Goal: Transaction & Acquisition: Download file/media

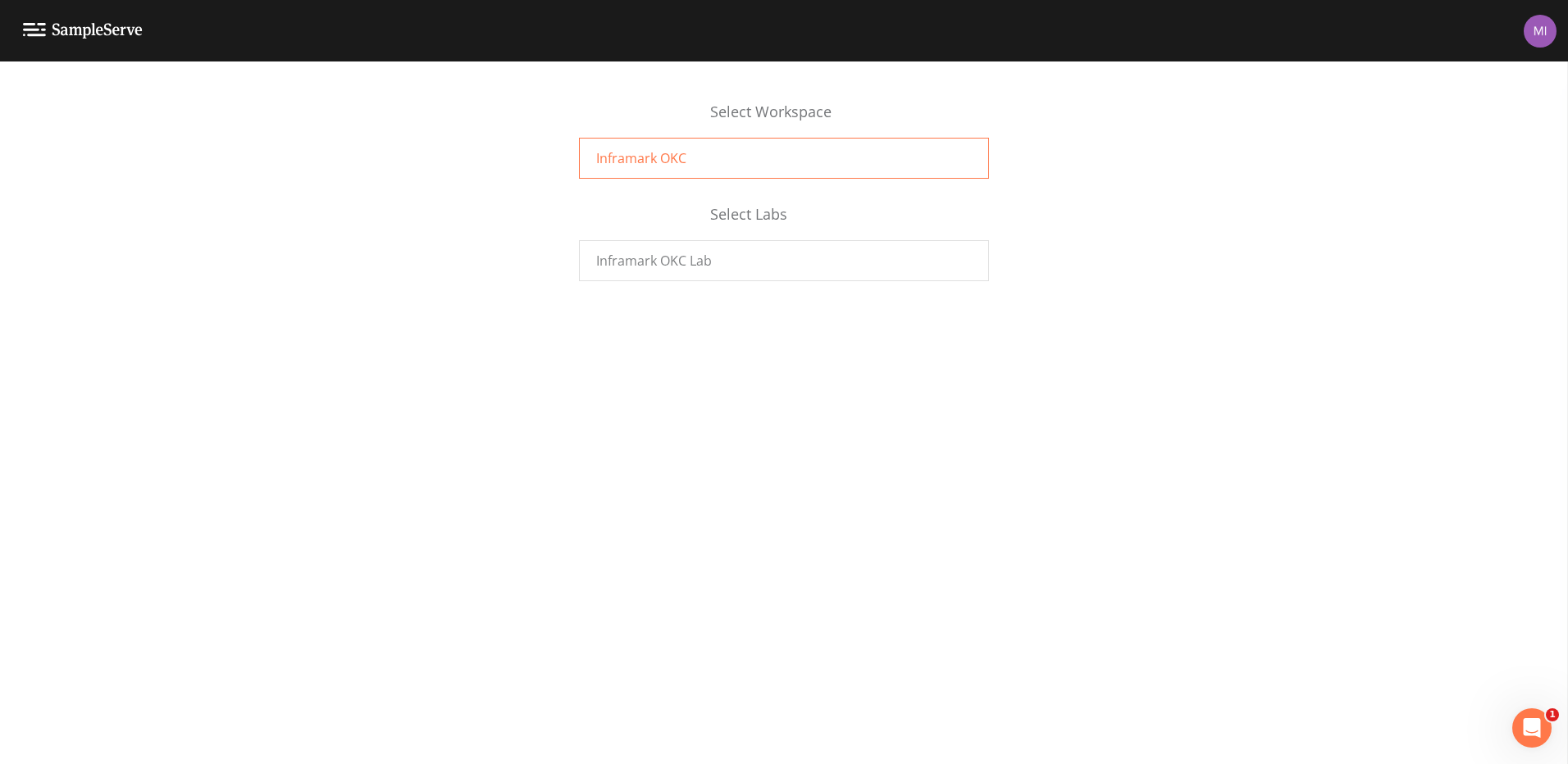
click at [676, 153] on span "Inframark OKC" at bounding box center [641, 158] width 91 height 20
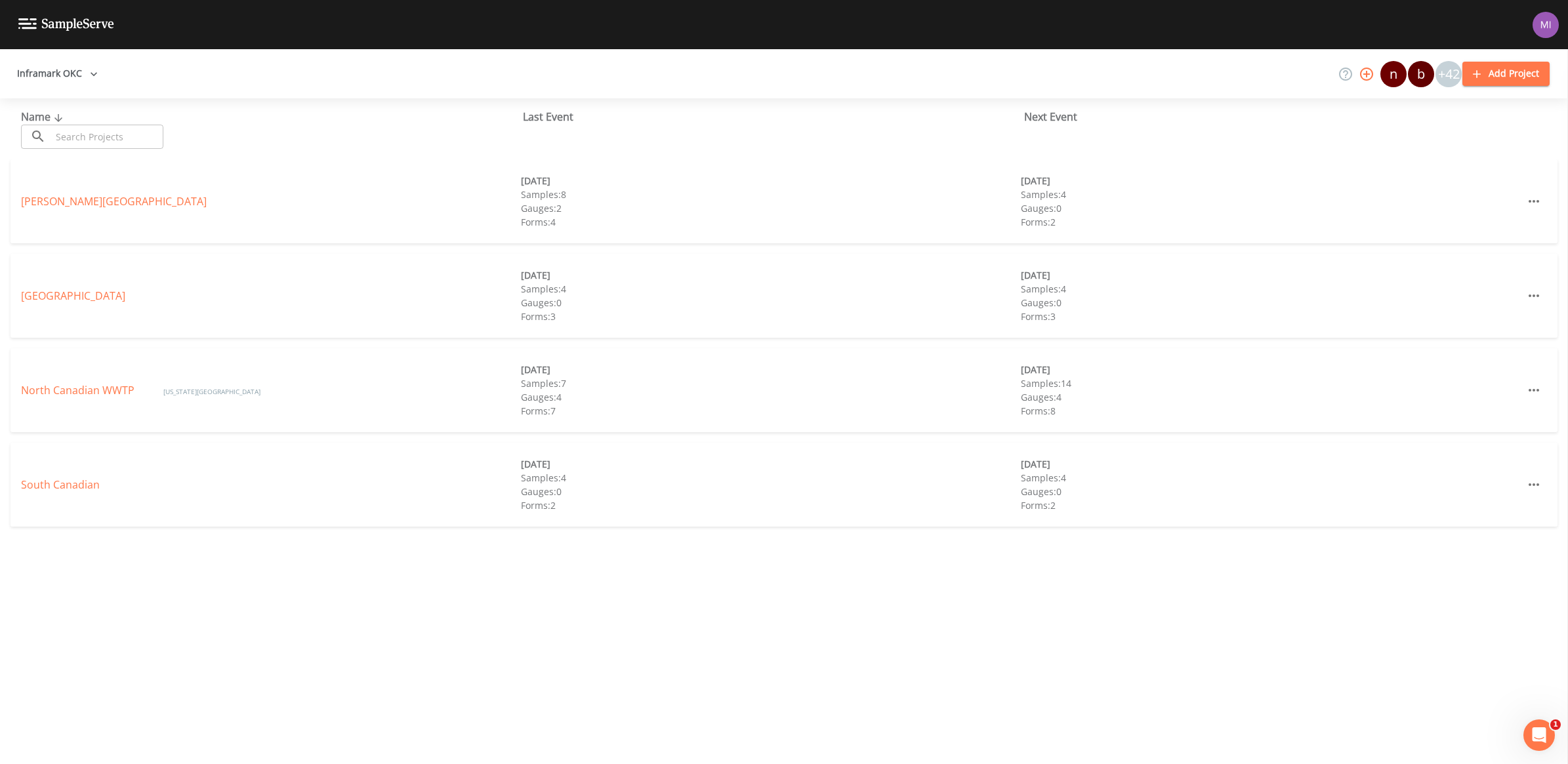
click at [32, 23] on img at bounding box center [66, 24] width 96 height 13
click at [77, 72] on button "Inframark OKC" at bounding box center [57, 74] width 91 height 24
click at [69, 133] on link "Inframark OKC Lab" at bounding box center [72, 137] width 120 height 23
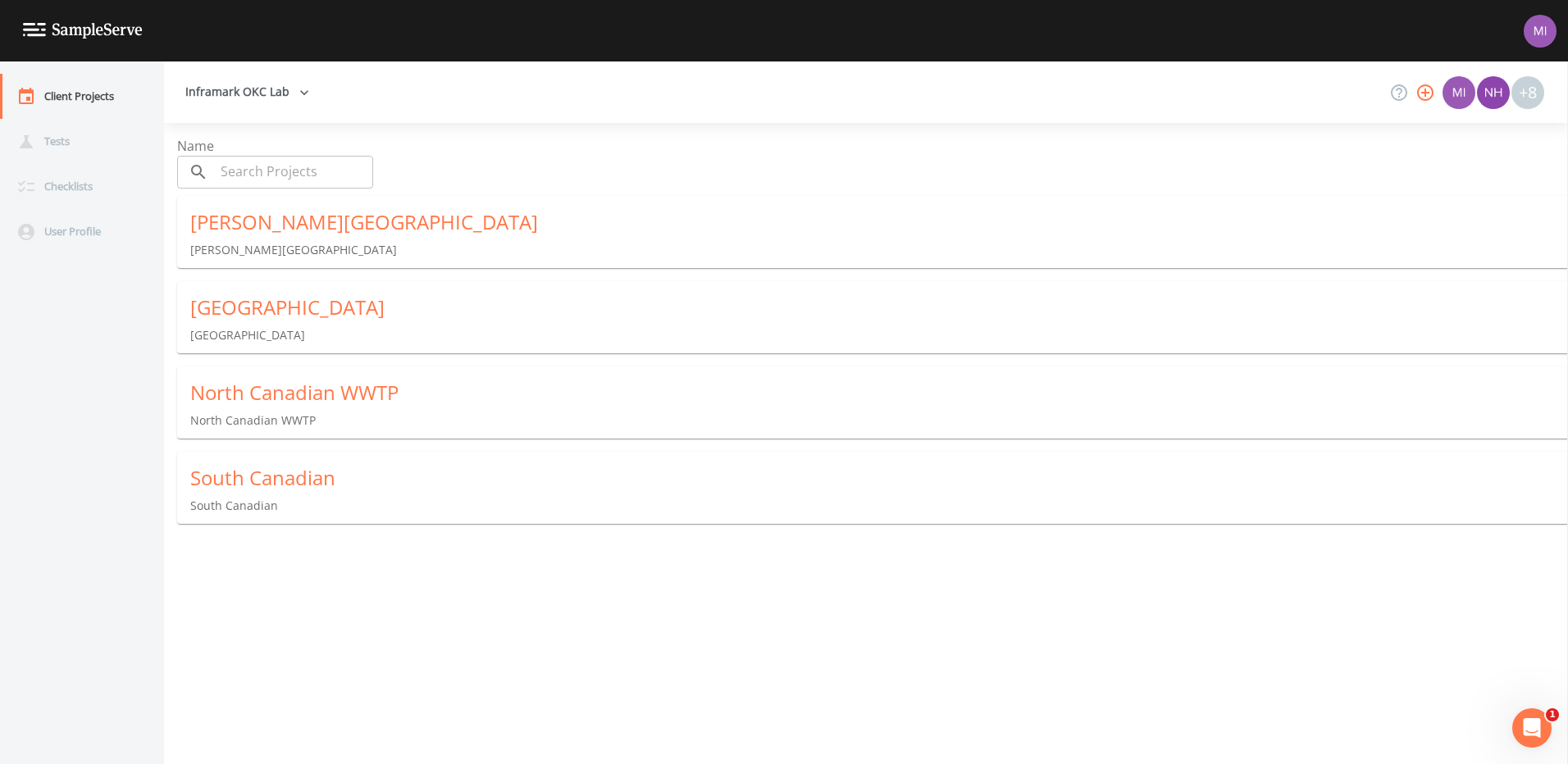
click at [231, 386] on div "North Canadian WWTP" at bounding box center [878, 393] width 1377 height 26
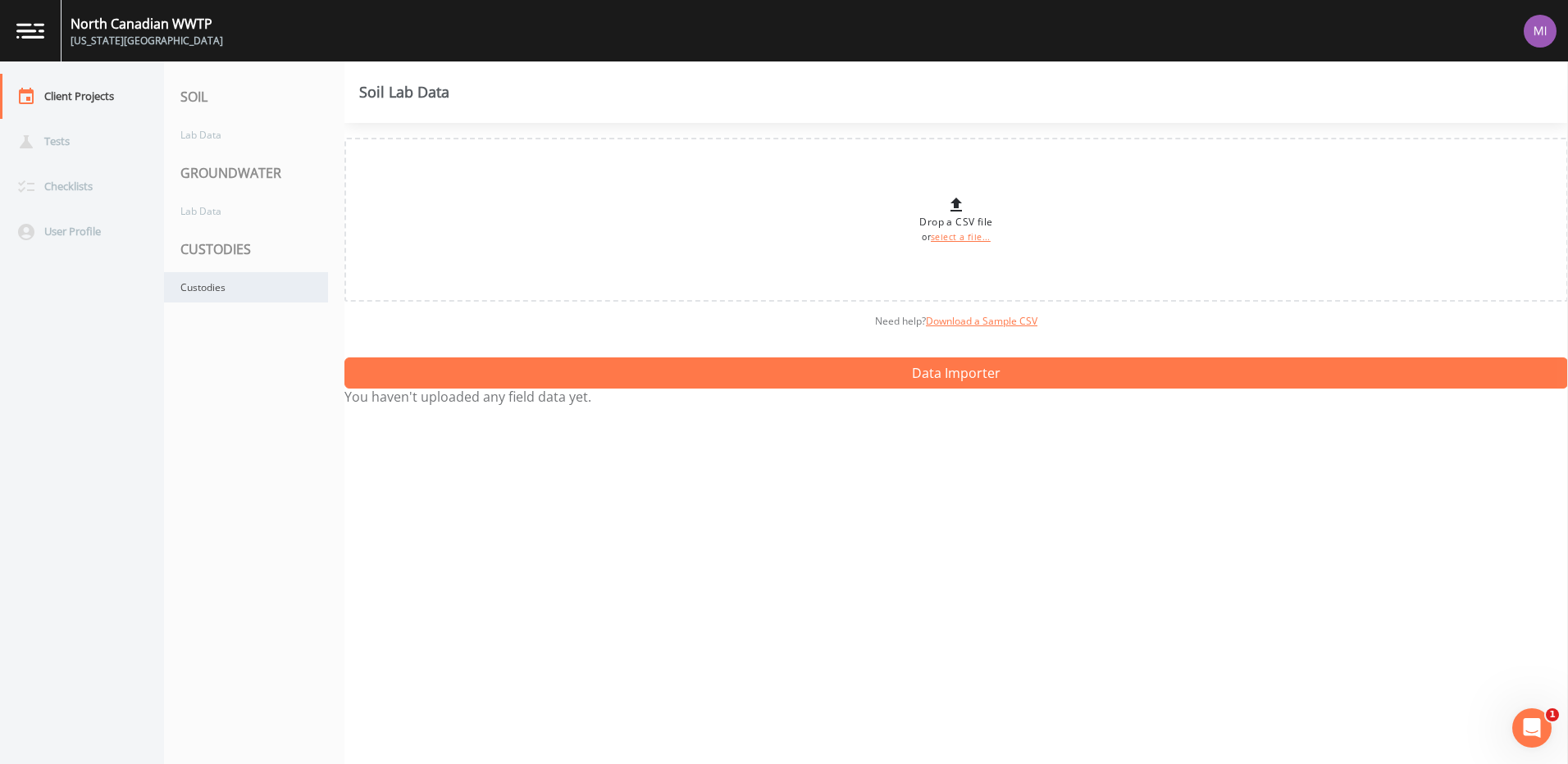
click at [209, 285] on div "Custodies" at bounding box center [246, 287] width 164 height 30
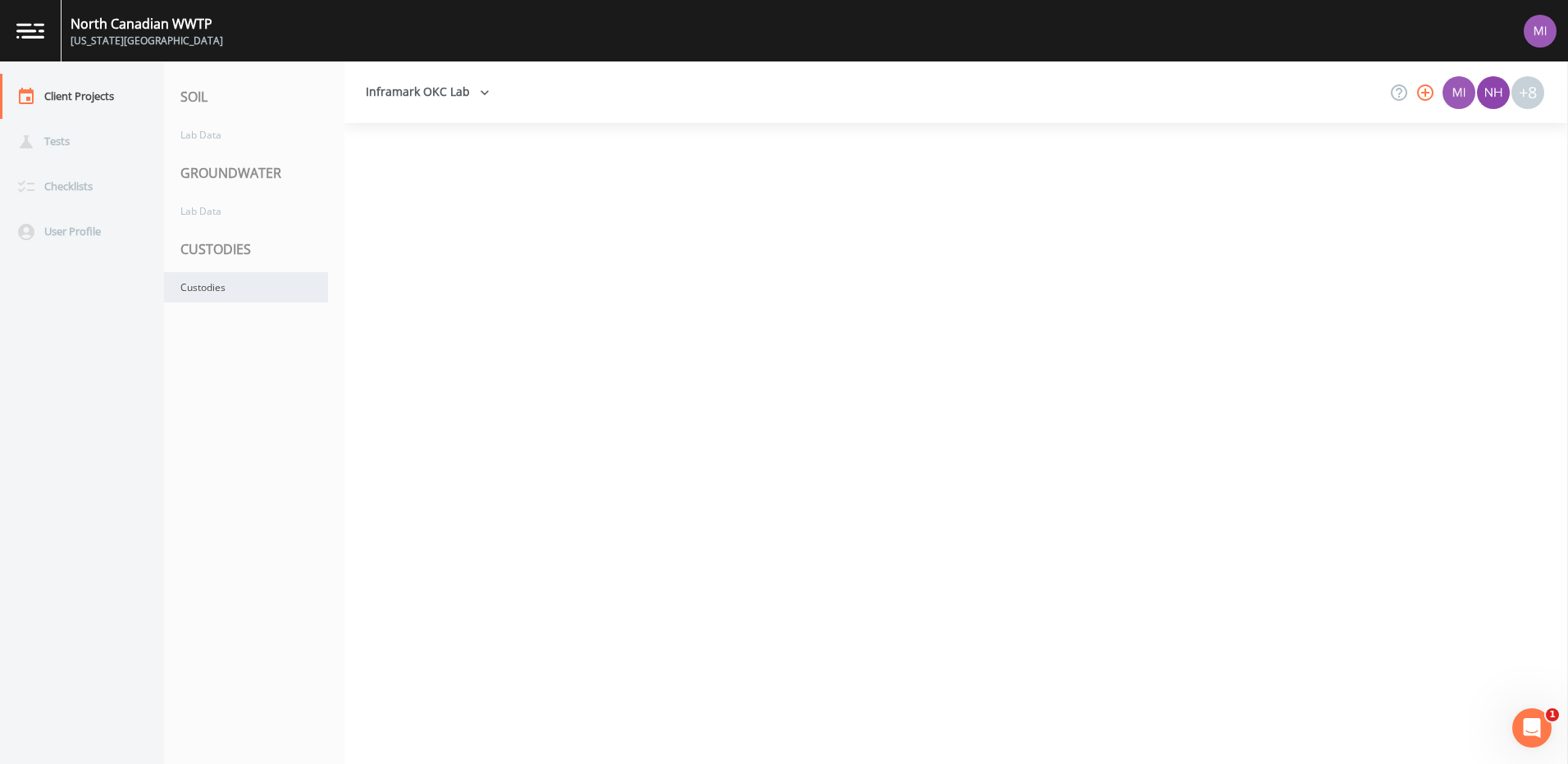
click at [213, 290] on div "Custodies" at bounding box center [246, 287] width 164 height 30
click at [608, 329] on div at bounding box center [956, 443] width 1223 height 641
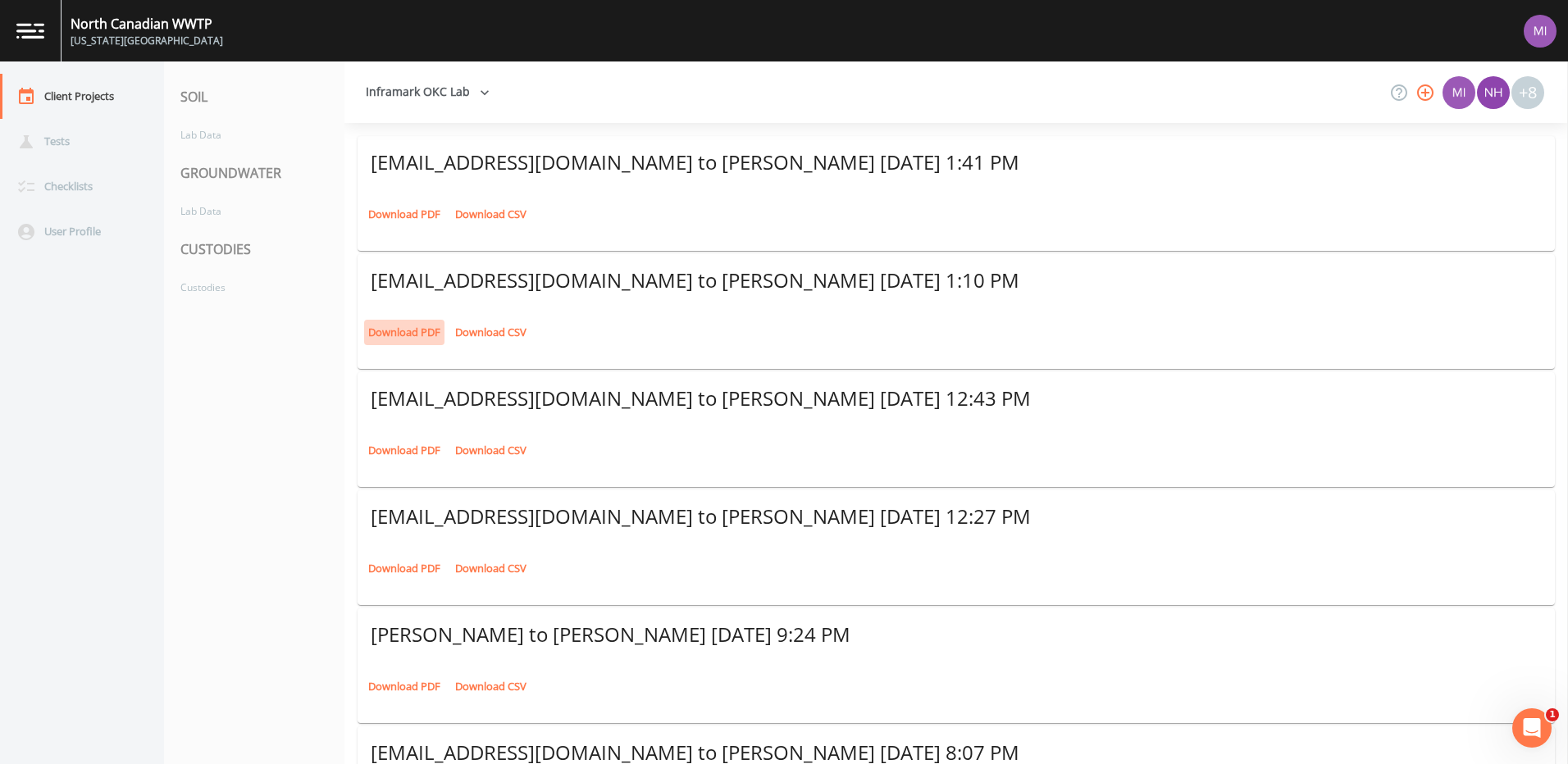
click at [428, 334] on link "Download PDF" at bounding box center [404, 332] width 80 height 25
click at [395, 569] on link "Download PDF" at bounding box center [404, 569] width 80 height 25
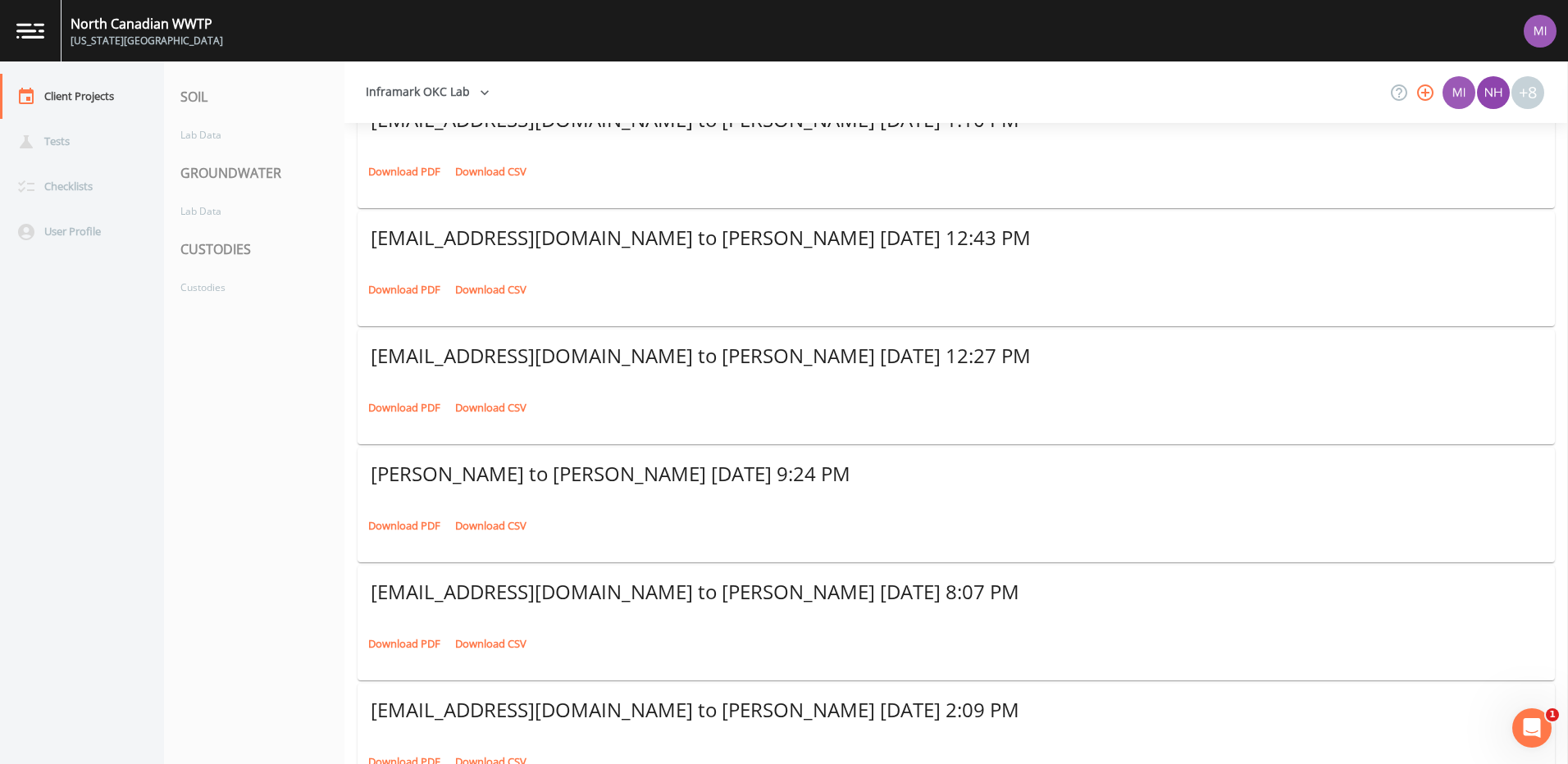
scroll to position [164, 0]
